Goal: Information Seeking & Learning: Learn about a topic

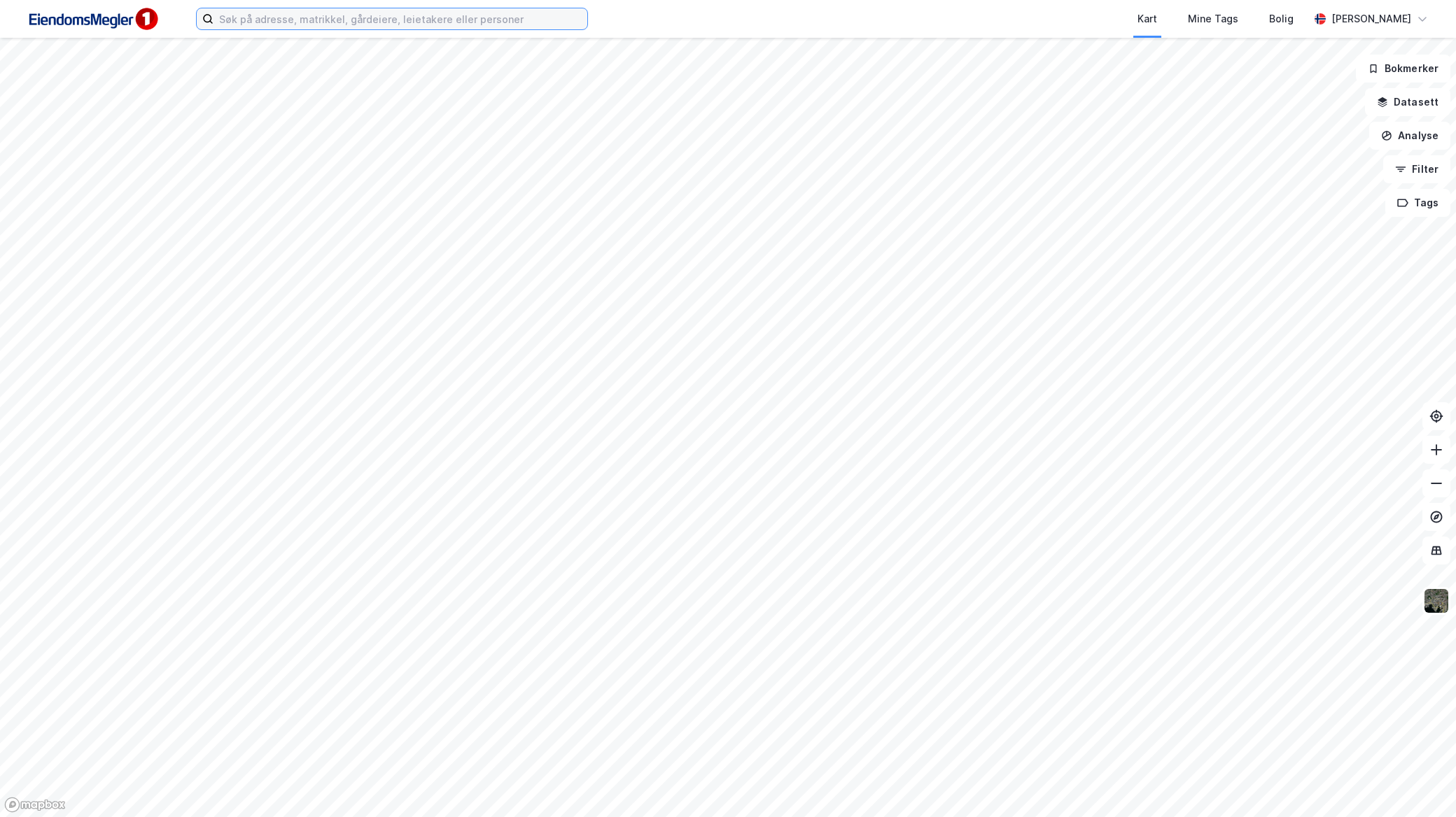
click at [516, 24] on input at bounding box center [400, 19] width 374 height 21
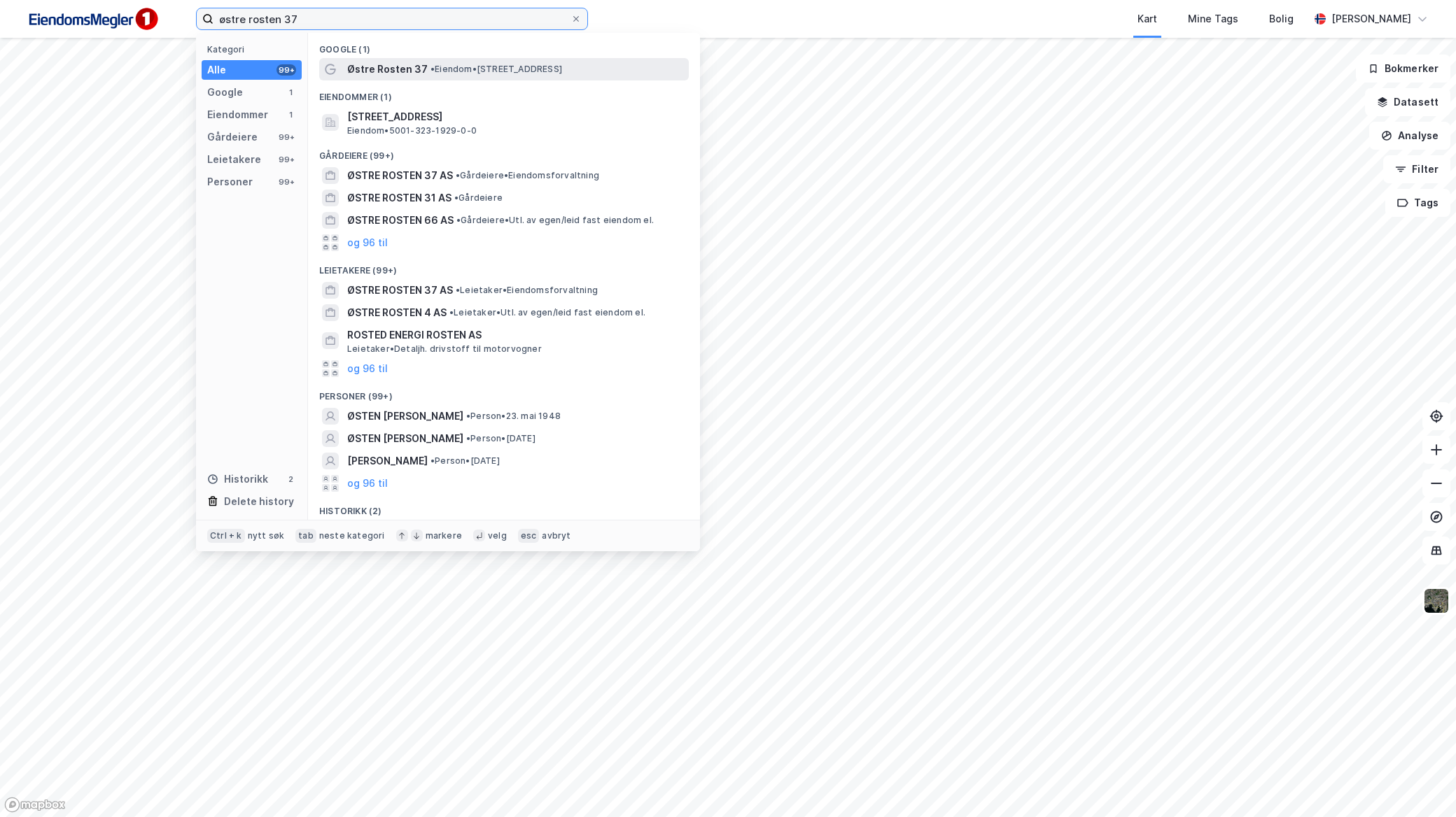
type input "østre rosten 37"
click at [519, 70] on span "• Eiendom • Østre Rosten 37, 7075 Tiller" at bounding box center [497, 69] width 132 height 11
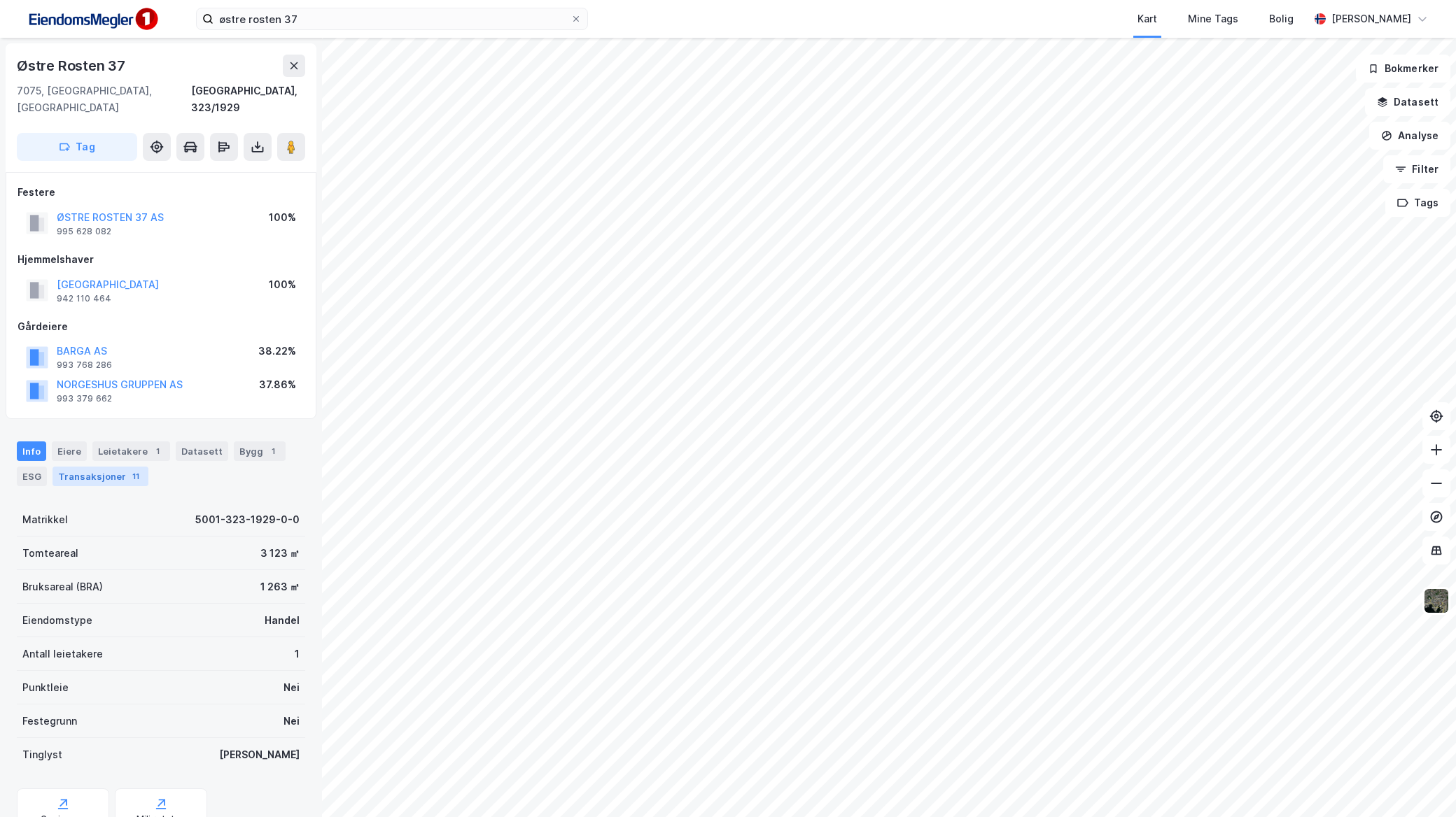
click at [118, 467] on div "Transaksjoner 11" at bounding box center [100, 477] width 96 height 20
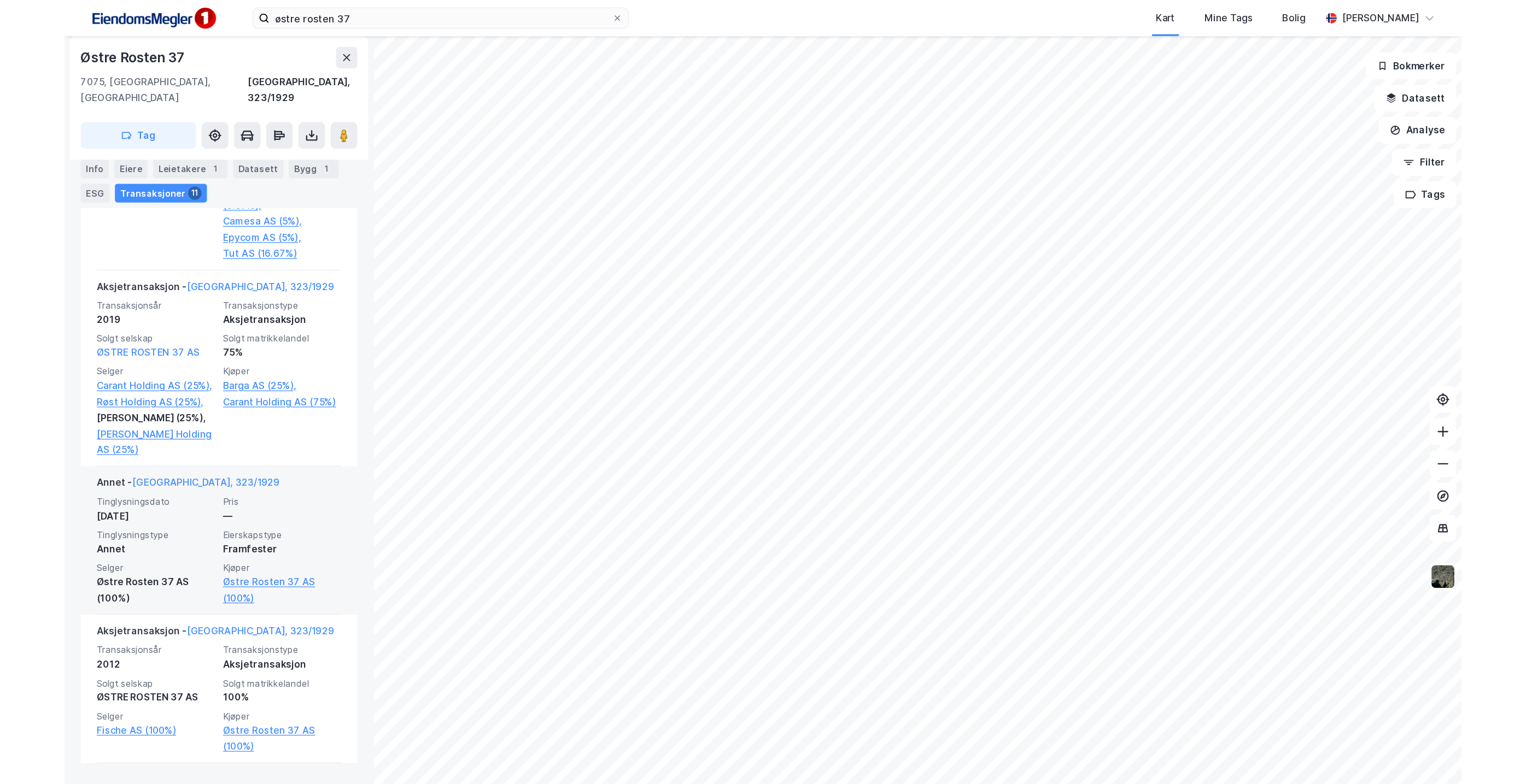
scroll to position [616, 0]
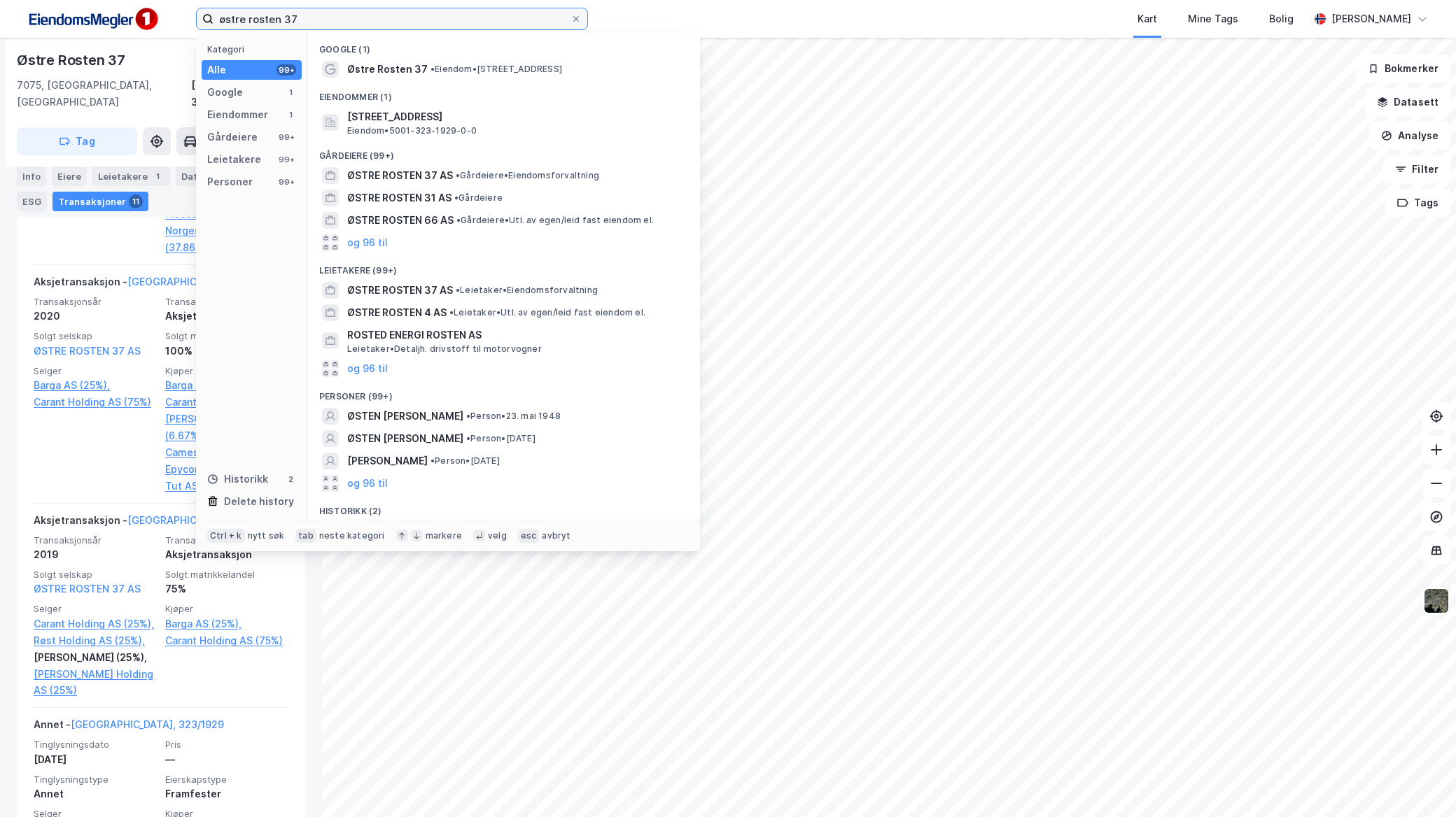
click at [412, 17] on input "østre rosten 37" at bounding box center [392, 19] width 357 height 21
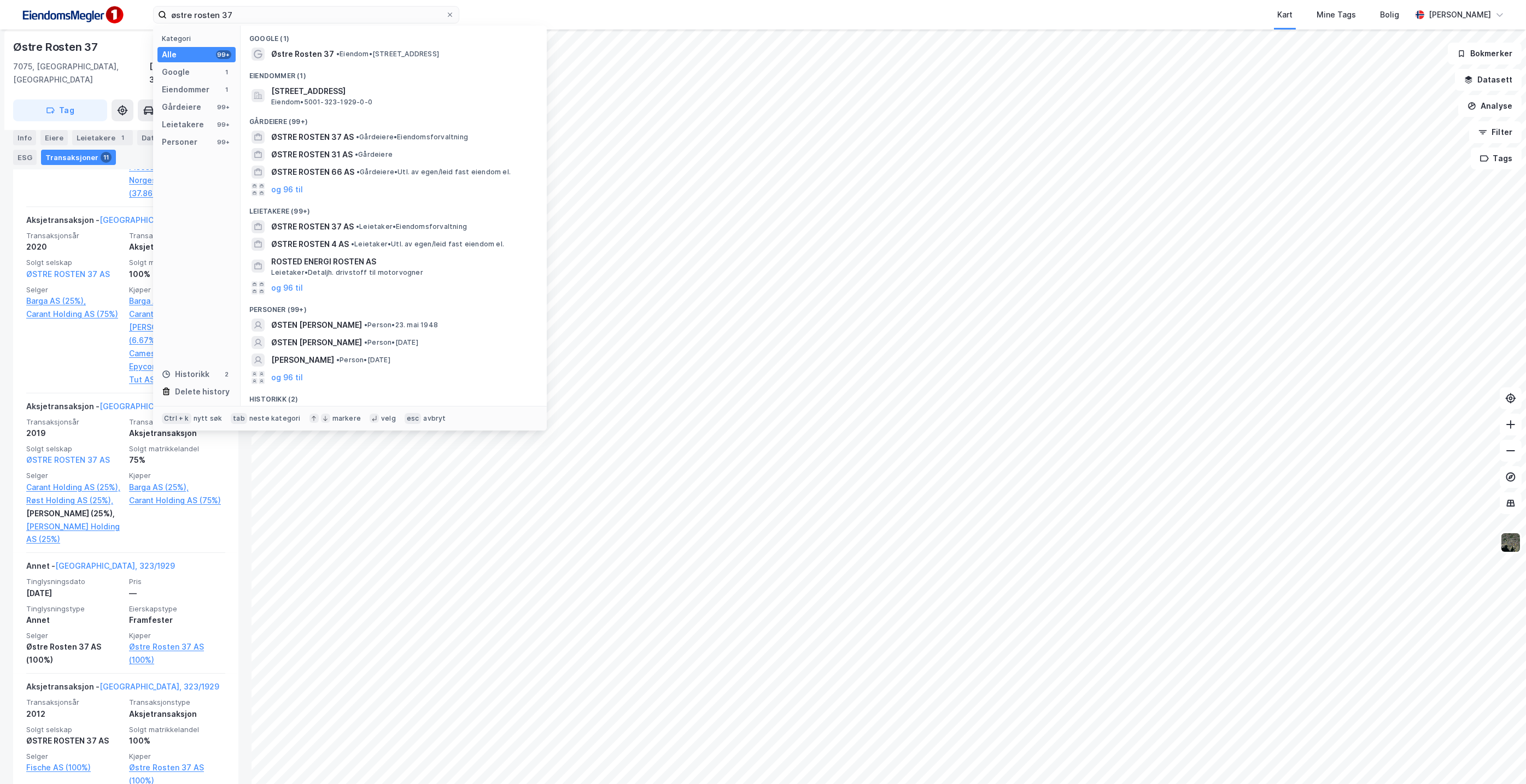
click at [685, 18] on div "Kart Mine Tags Bolig" at bounding box center [961, 15] width 899 height 30
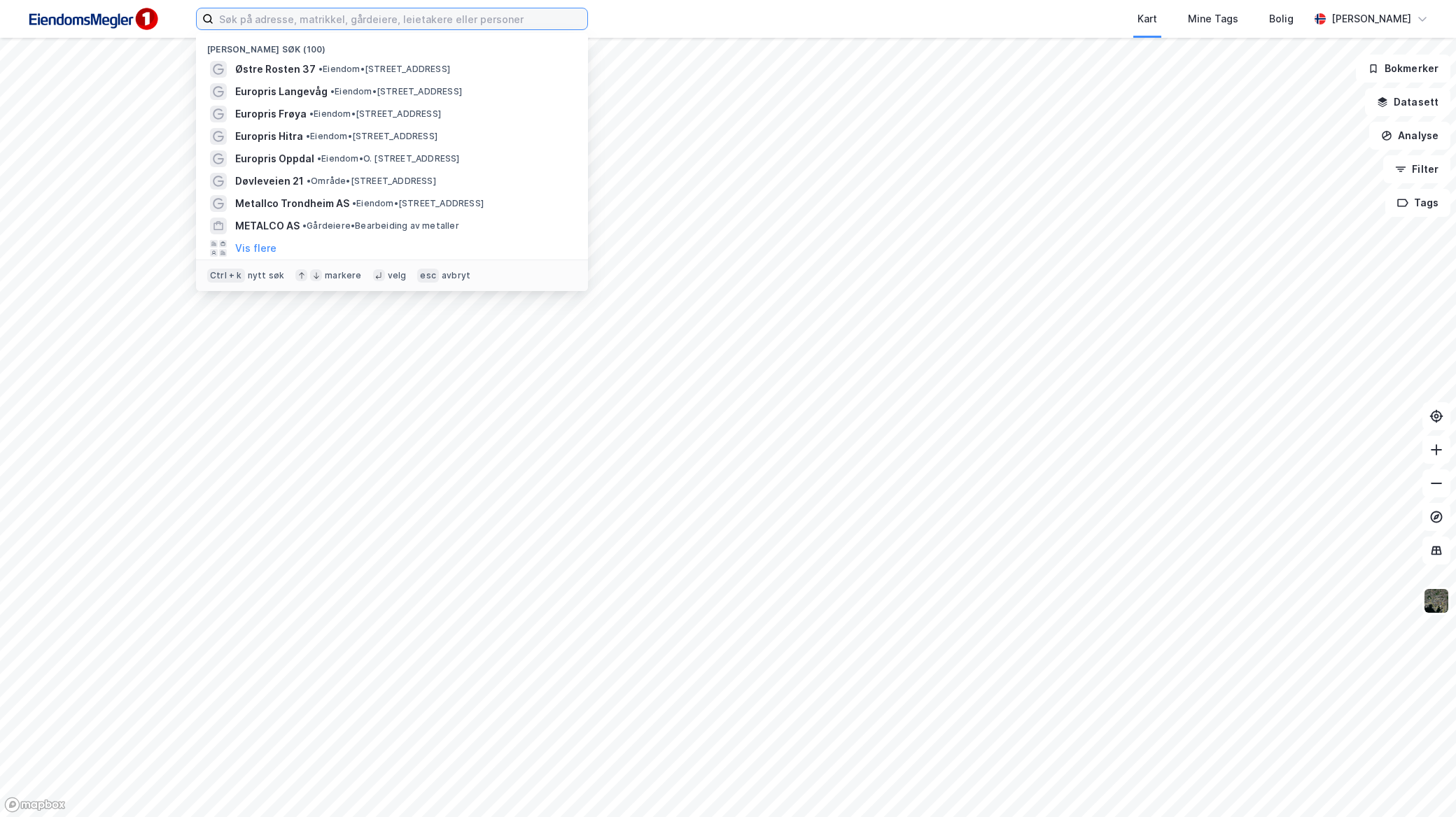
click at [326, 23] on input at bounding box center [400, 19] width 374 height 21
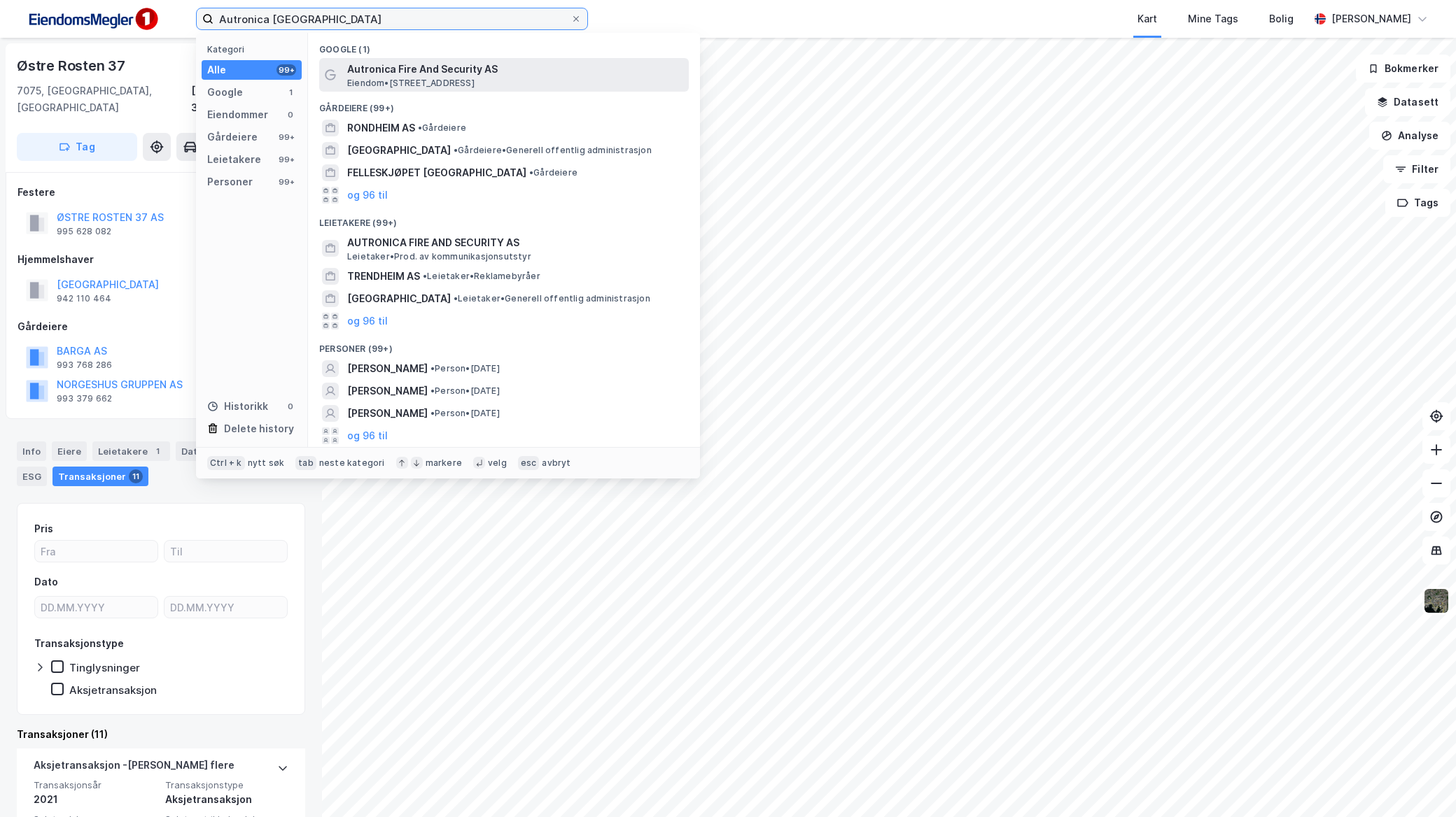
type input "Autronica [GEOGRAPHIC_DATA]"
click at [435, 86] on span "Eiendom • [STREET_ADDRESS]" at bounding box center [411, 83] width 127 height 11
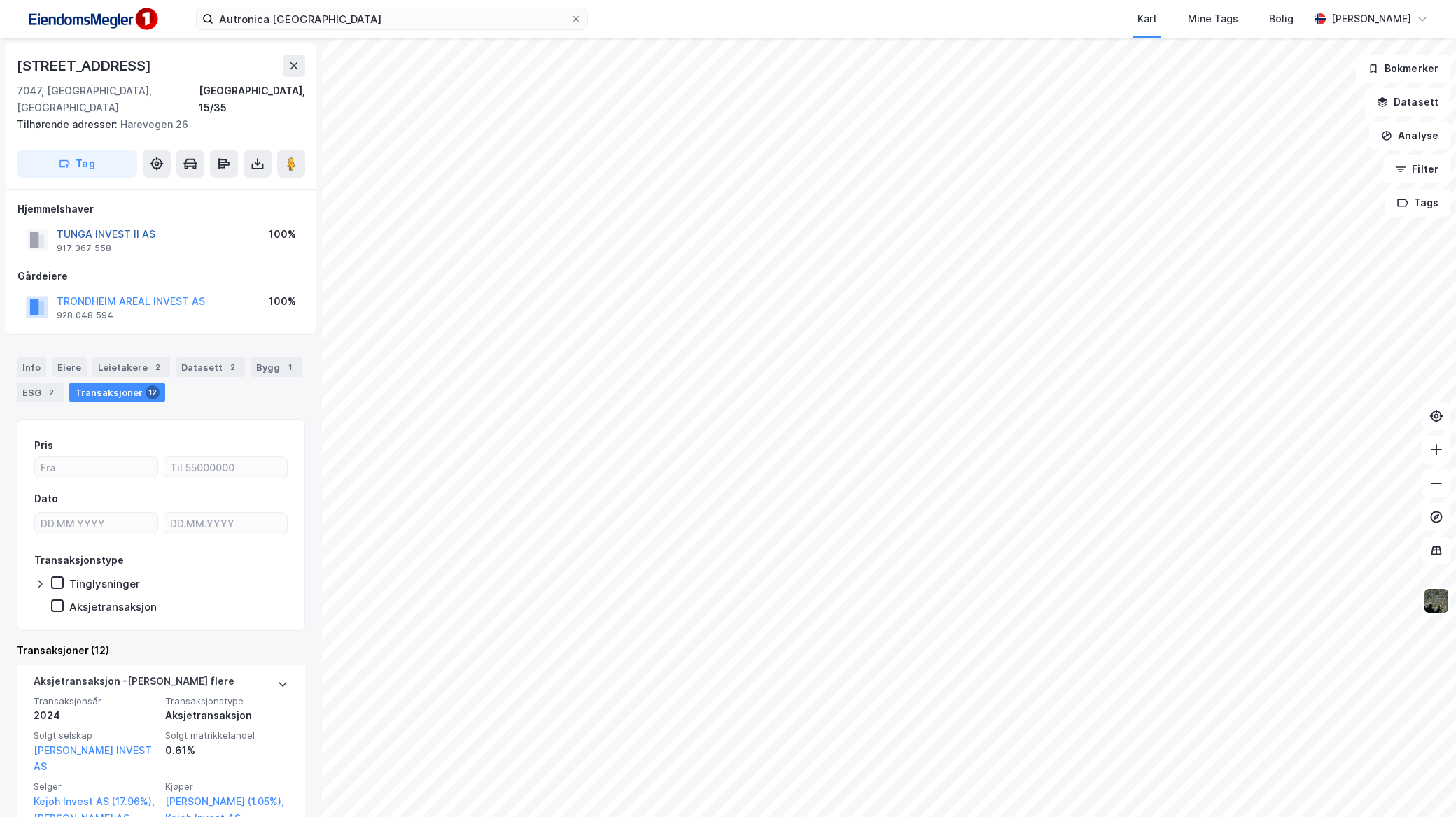
click at [0, 0] on button "TUNGA INVEST II AS" at bounding box center [0, 0] width 0 height 0
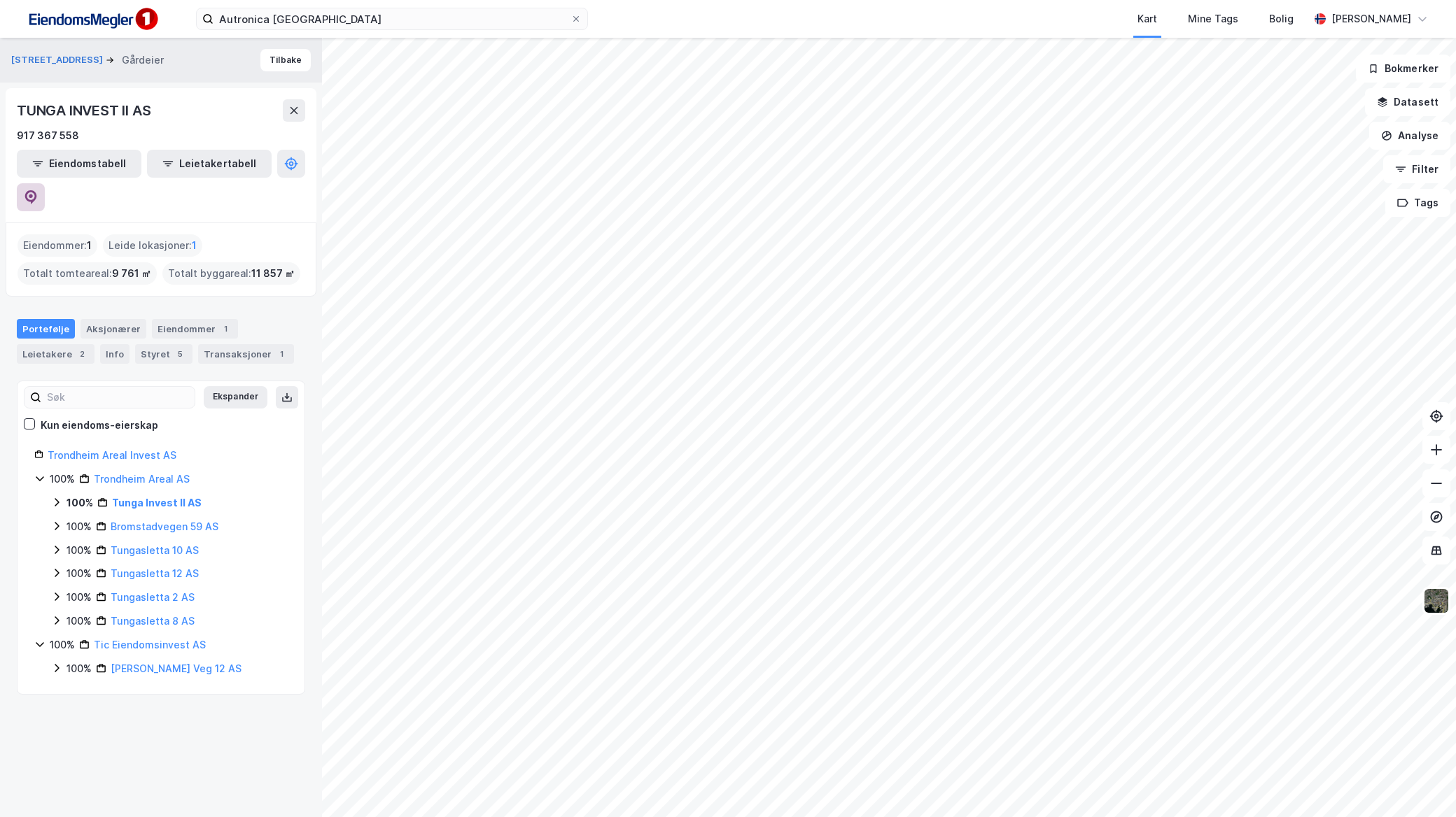
click at [37, 190] on icon at bounding box center [31, 197] width 12 height 14
